Goal: Task Accomplishment & Management: Use online tool/utility

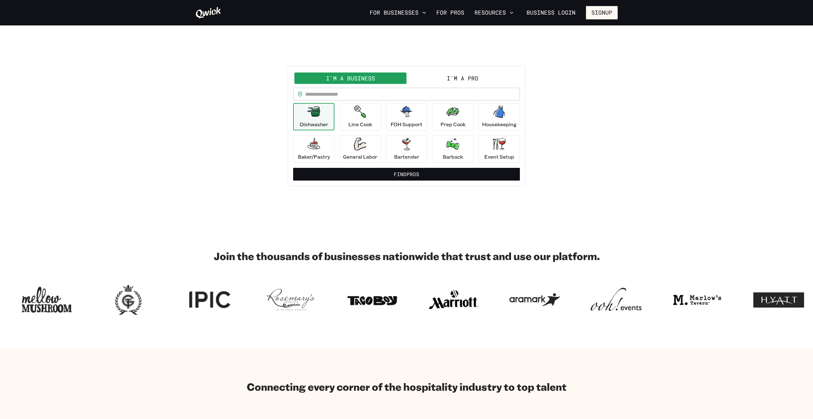
scroll to position [11, 0]
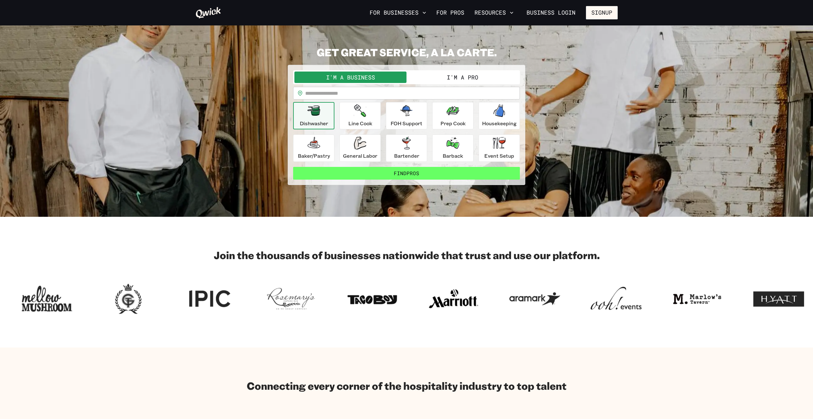
click at [302, 172] on button "Find Pros" at bounding box center [406, 173] width 227 height 13
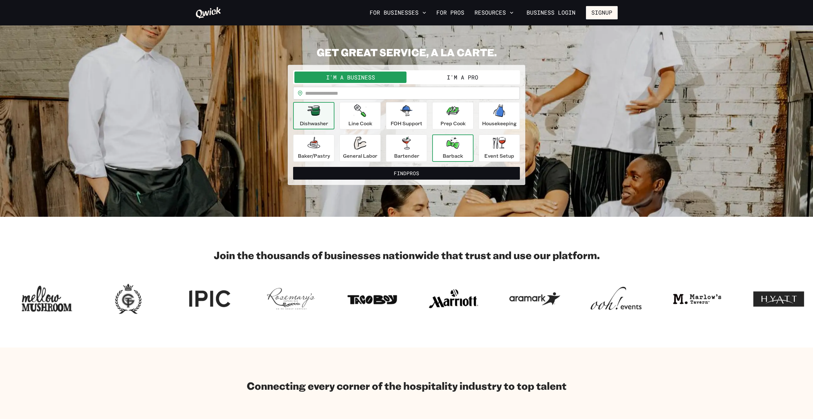
scroll to position [11, 0]
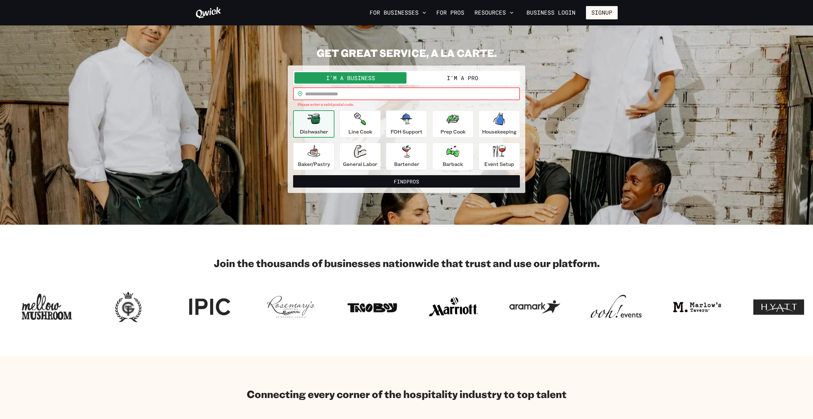
click at [302, 94] on input "text" at bounding box center [412, 93] width 215 height 13
type input "*****"
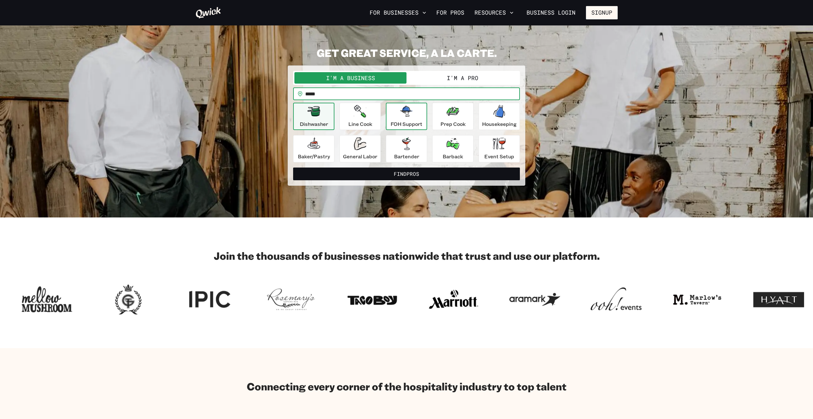
click at [293, 167] on button "Find Pros" at bounding box center [406, 173] width 227 height 13
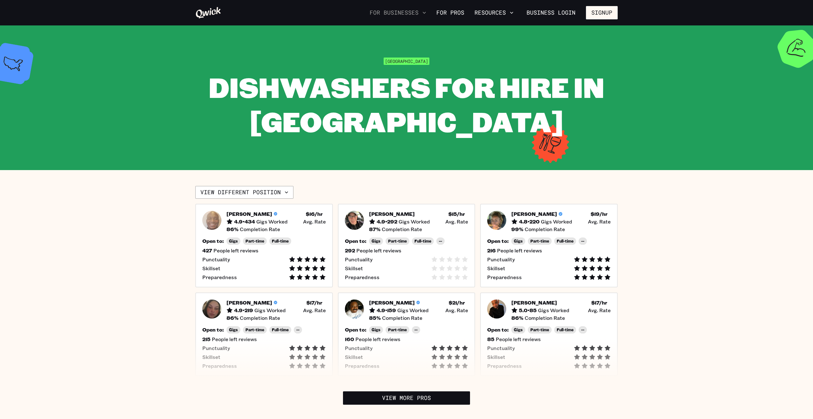
click at [302, 15] on icon "button" at bounding box center [424, 13] width 6 height 6
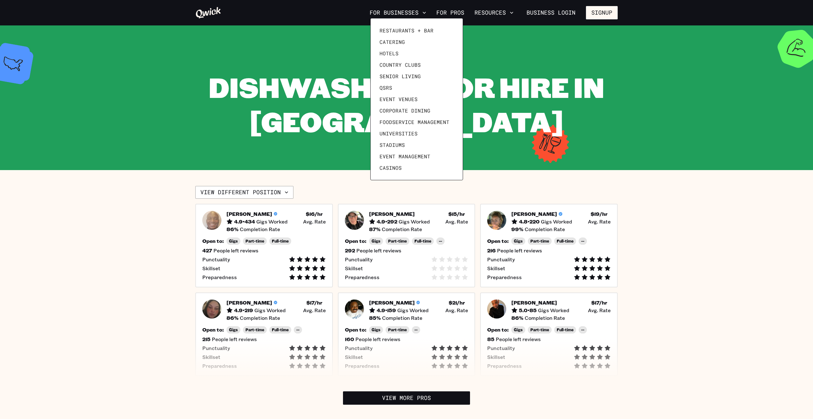
click at [302, 15] on div at bounding box center [406, 209] width 813 height 419
